Goal: Find specific page/section: Find specific page/section

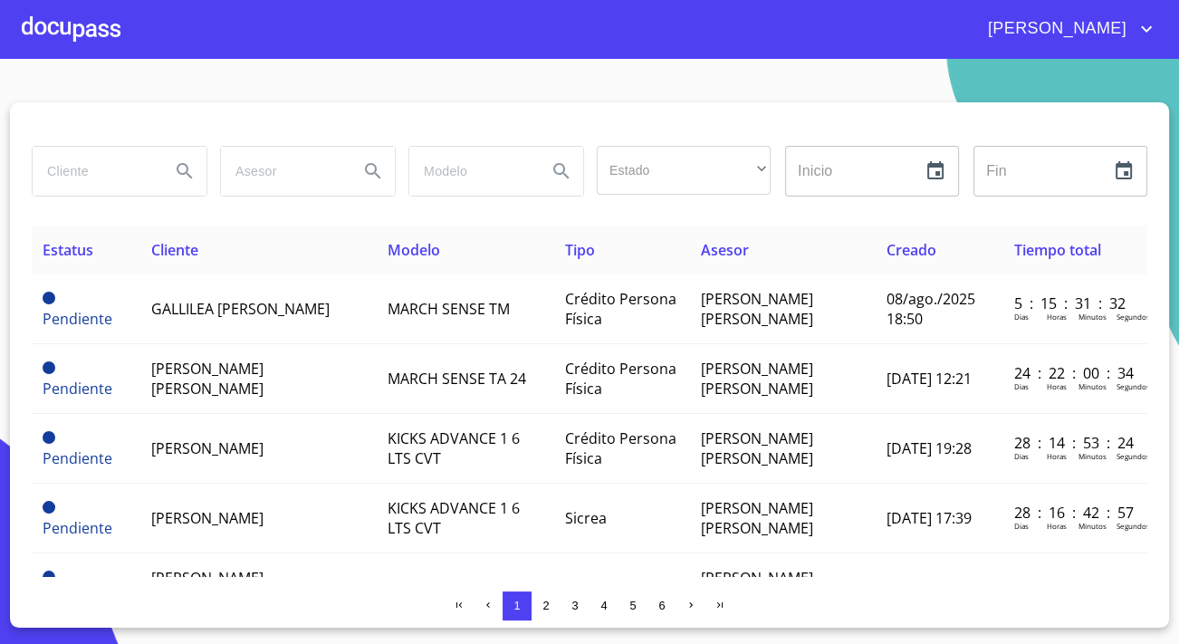
click at [143, 168] on input "search" at bounding box center [94, 171] width 123 height 49
type input "i"
type input "[PERSON_NAME]"
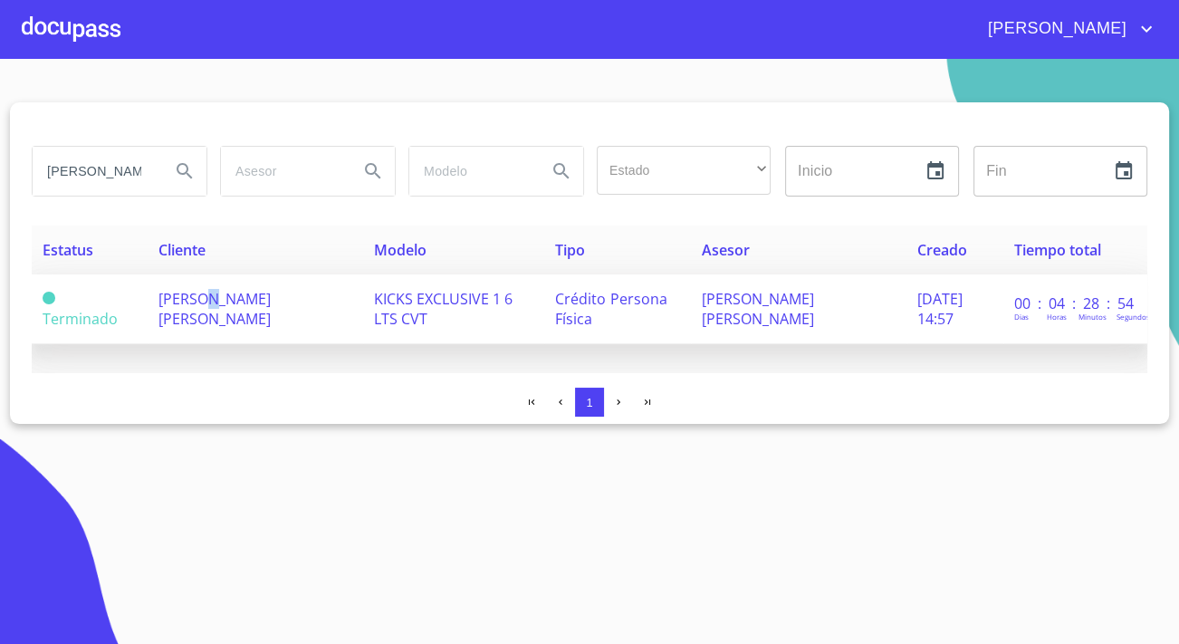
click at [203, 308] on span "[PERSON_NAME] [PERSON_NAME]" at bounding box center [214, 309] width 112 height 40
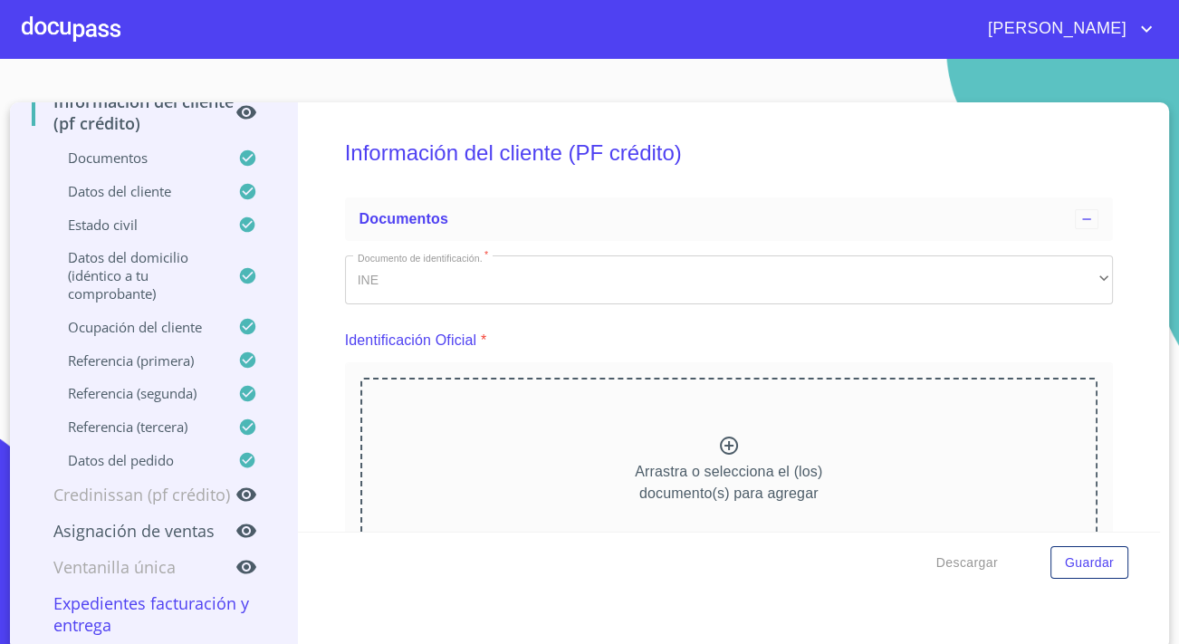
scroll to position [5, 0]
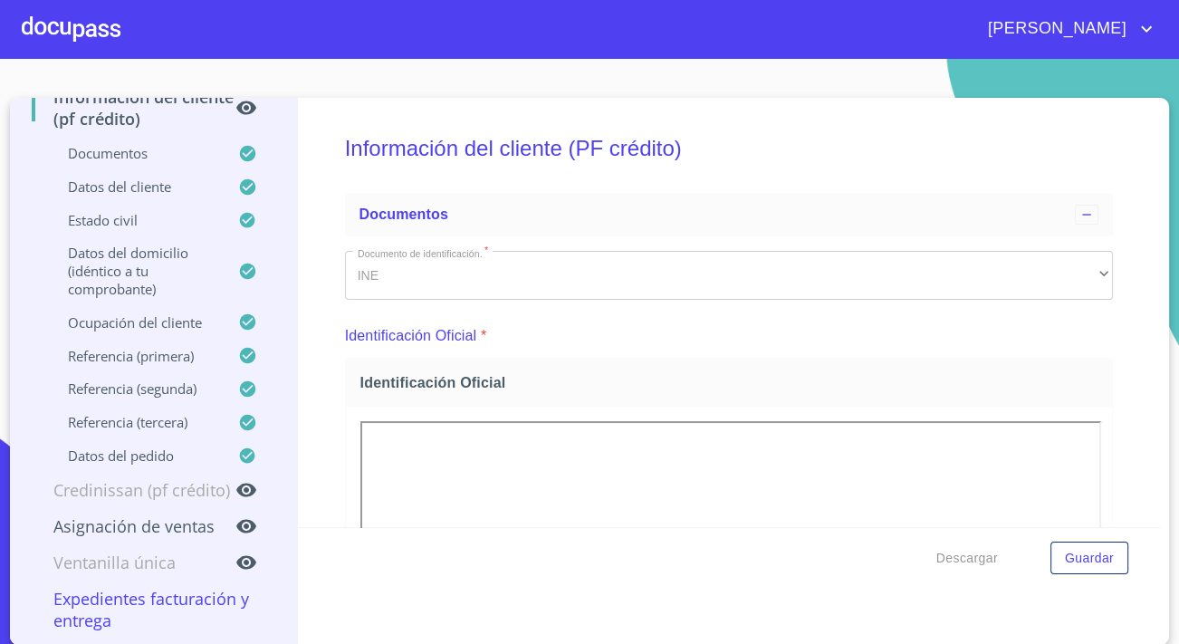
click at [144, 598] on p "Expedientes Facturación y Entrega" at bounding box center [154, 609] width 244 height 43
click at [139, 561] on p "Ventanilla única" at bounding box center [134, 562] width 204 height 22
click at [235, 557] on icon at bounding box center [255, 562] width 40 height 22
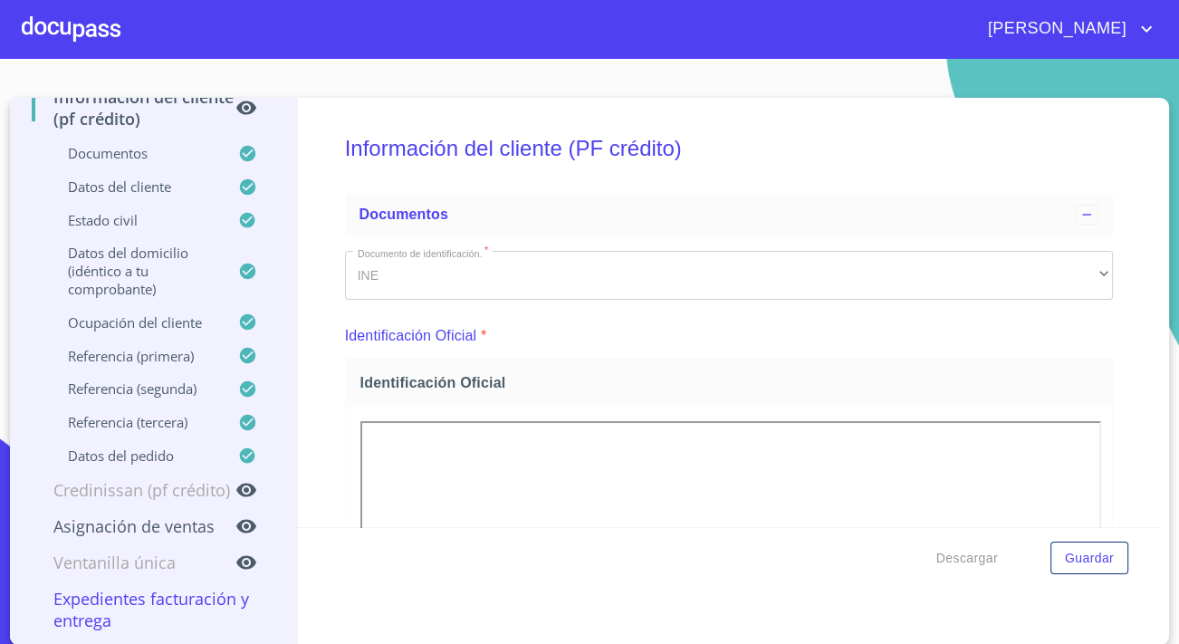
click at [235, 558] on icon at bounding box center [255, 562] width 40 height 22
click at [235, 517] on icon at bounding box center [255, 526] width 40 height 22
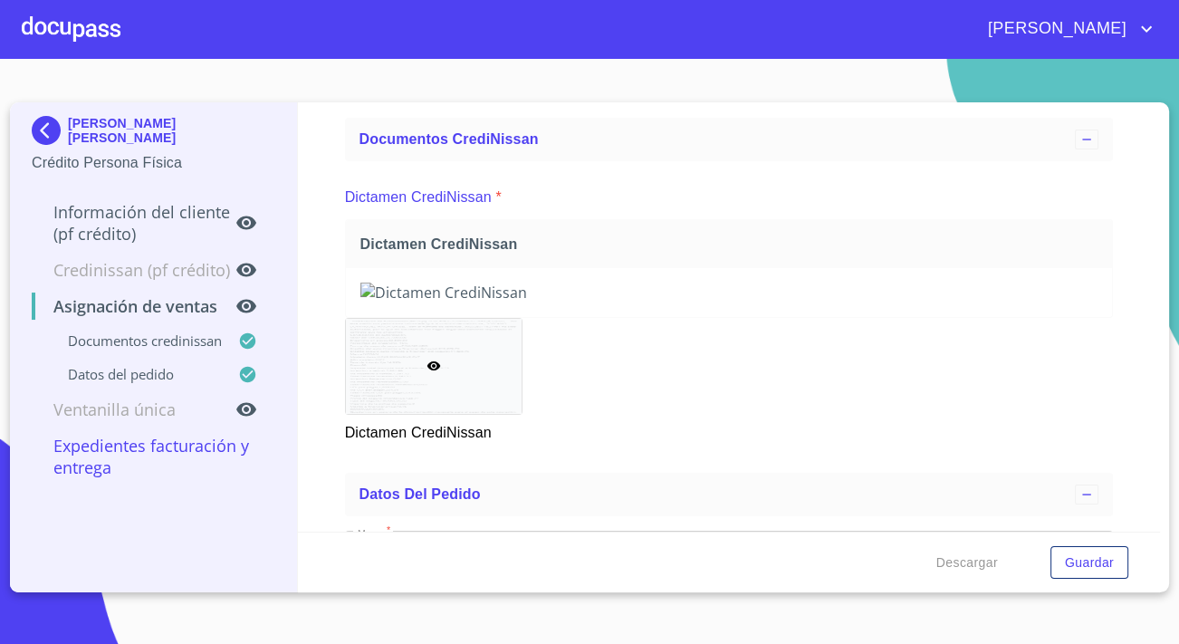
scroll to position [0, 0]
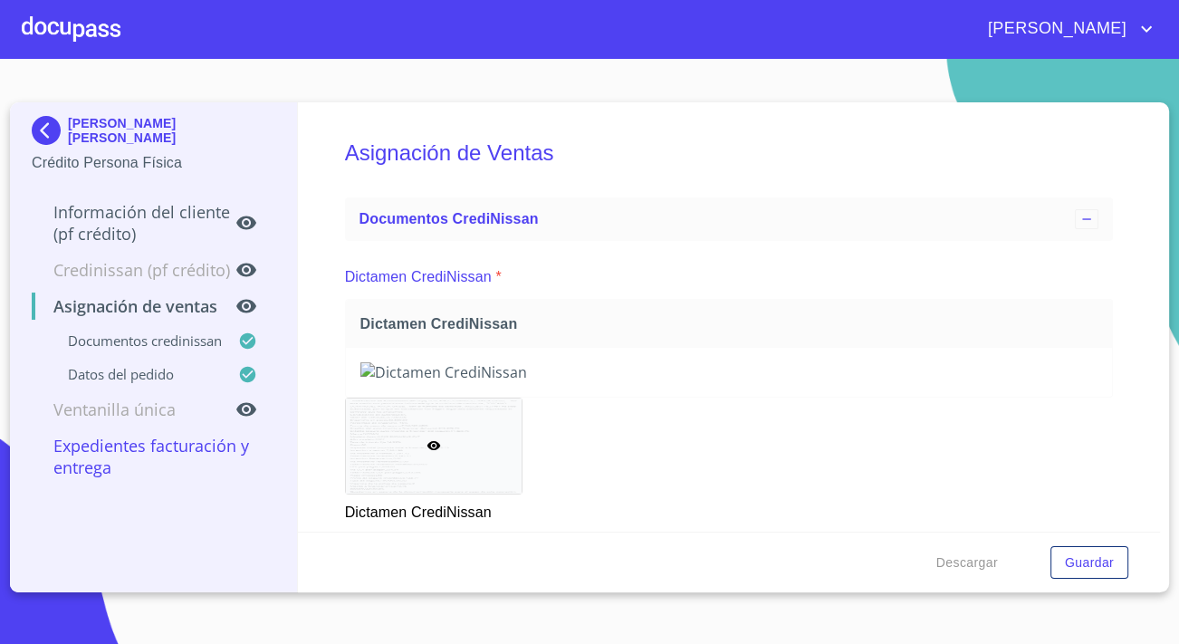
click at [996, 382] on img at bounding box center [728, 372] width 737 height 20
drag, startPoint x: 981, startPoint y: 401, endPoint x: 802, endPoint y: 425, distance: 179.9
click at [803, 382] on img at bounding box center [728, 372] width 737 height 20
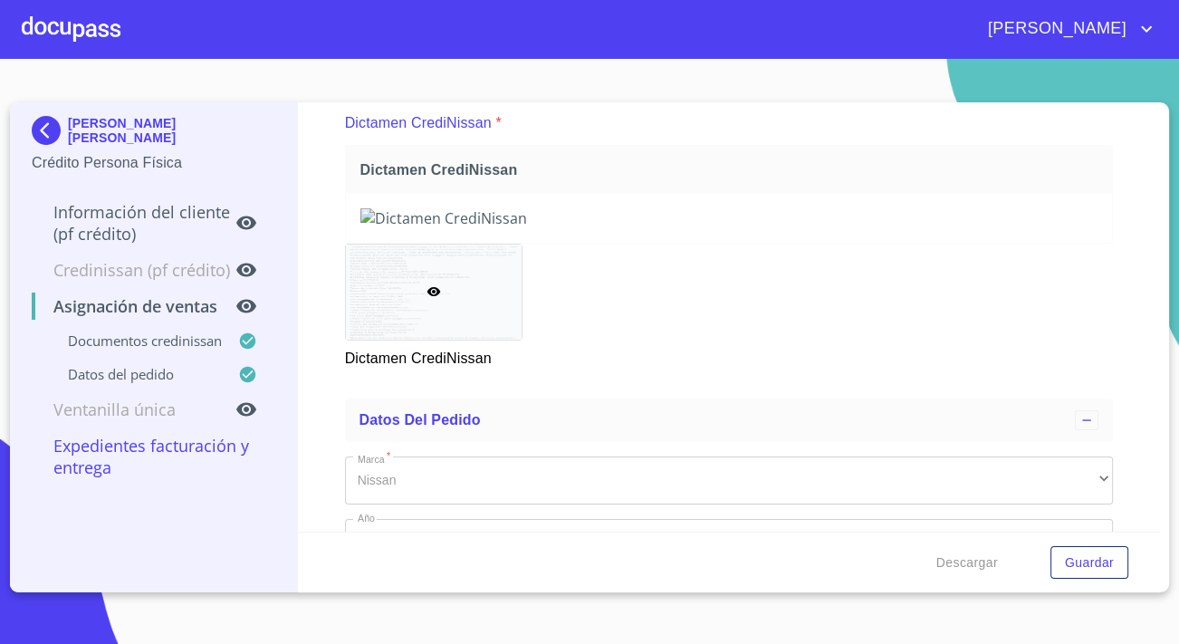
scroll to position [164, 0]
